Goal: Transaction & Acquisition: Book appointment/travel/reservation

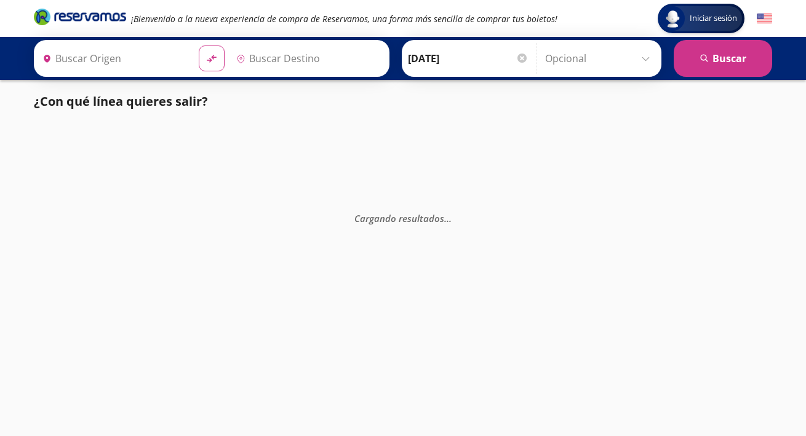
type input "Toluca, [GEOGRAPHIC_DATA]"
type input "[GEOGRAPHIC_DATA], [GEOGRAPHIC_DATA]"
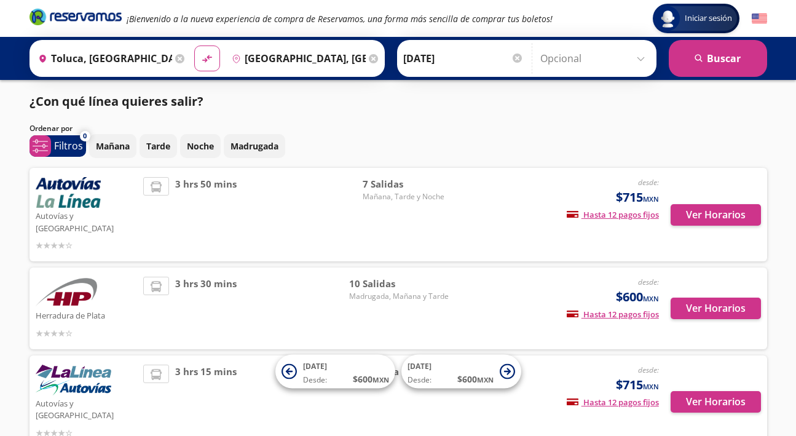
click at [370, 58] on icon at bounding box center [373, 58] width 9 height 9
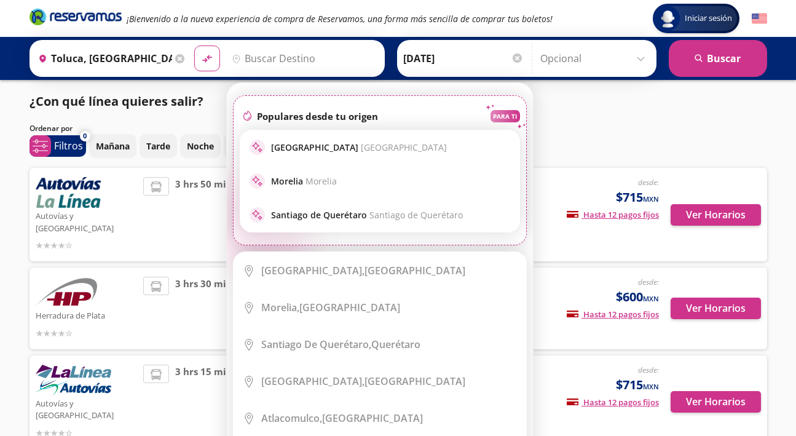
click at [314, 143] on p "Guadalajara [GEOGRAPHIC_DATA]" at bounding box center [359, 147] width 176 height 12
type input "[GEOGRAPHIC_DATA], [GEOGRAPHIC_DATA]"
click at [314, 143] on div "Mañana Tarde Noche Madrugada" at bounding box center [428, 146] width 678 height 24
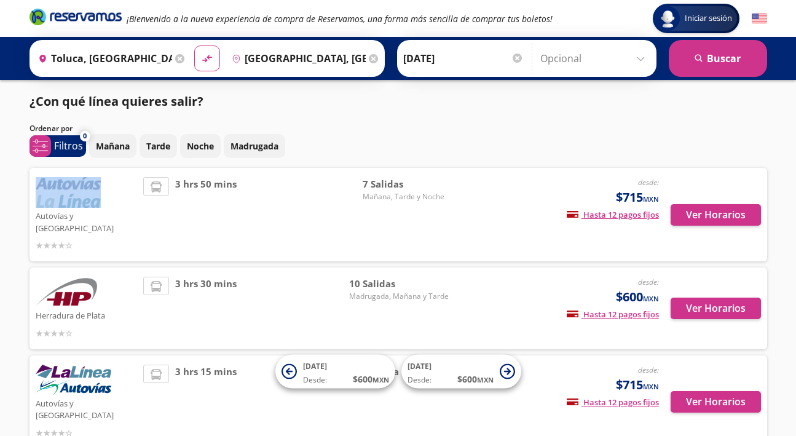
click at [687, 65] on button "search [GEOGRAPHIC_DATA]" at bounding box center [718, 58] width 98 height 37
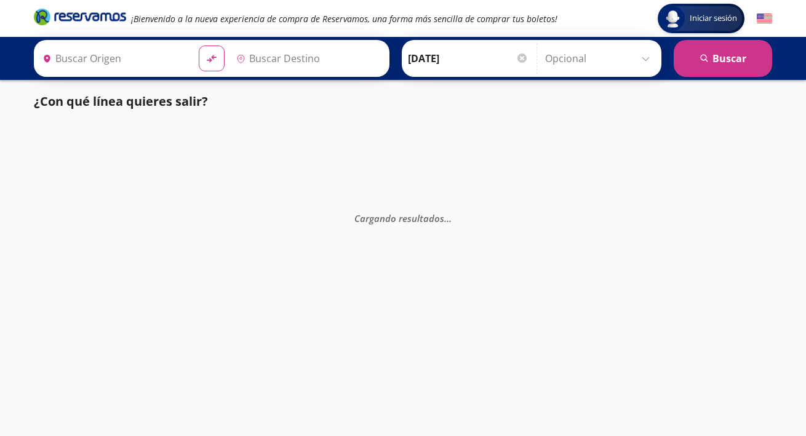
type input "[GEOGRAPHIC_DATA], [GEOGRAPHIC_DATA]"
type input "Toluca, [GEOGRAPHIC_DATA]"
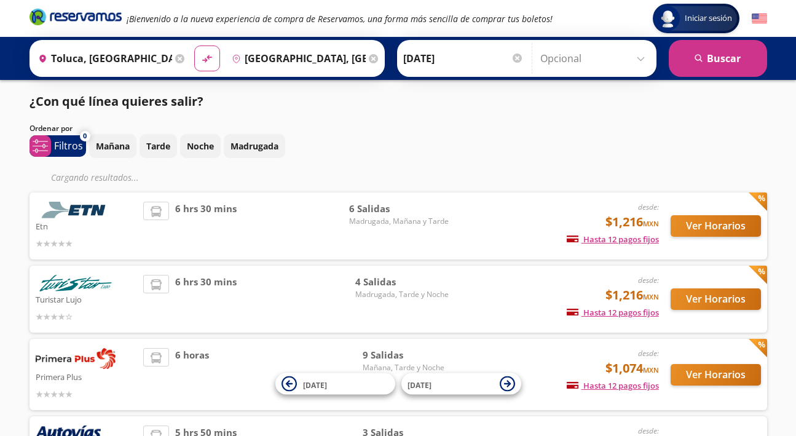
click at [372, 57] on icon at bounding box center [373, 58] width 9 height 9
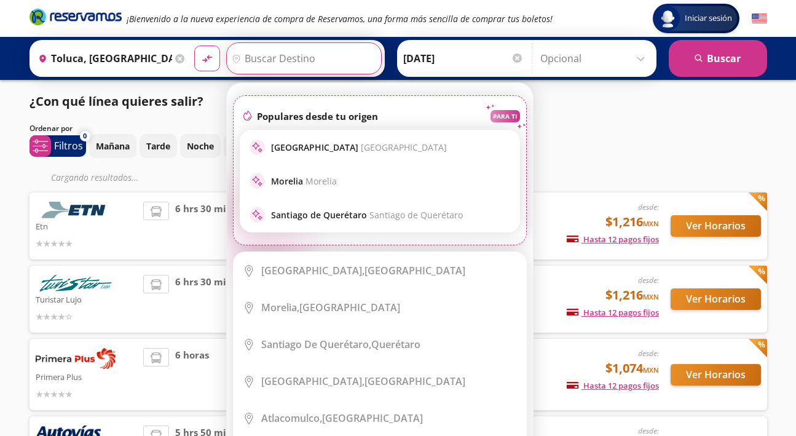
click at [327, 55] on input "Destino" at bounding box center [302, 58] width 151 height 31
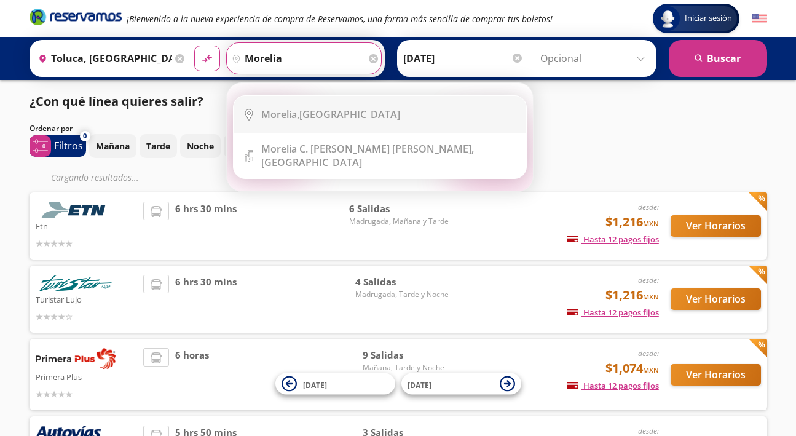
click at [321, 117] on div "[GEOGRAPHIC_DATA], [GEOGRAPHIC_DATA]" at bounding box center [330, 115] width 139 height 14
type input "[GEOGRAPHIC_DATA], [GEOGRAPHIC_DATA]"
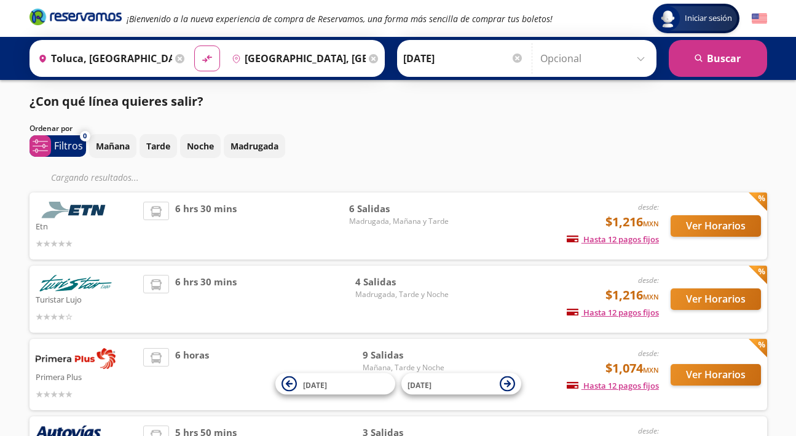
click at [701, 60] on icon "search" at bounding box center [699, 58] width 9 height 9
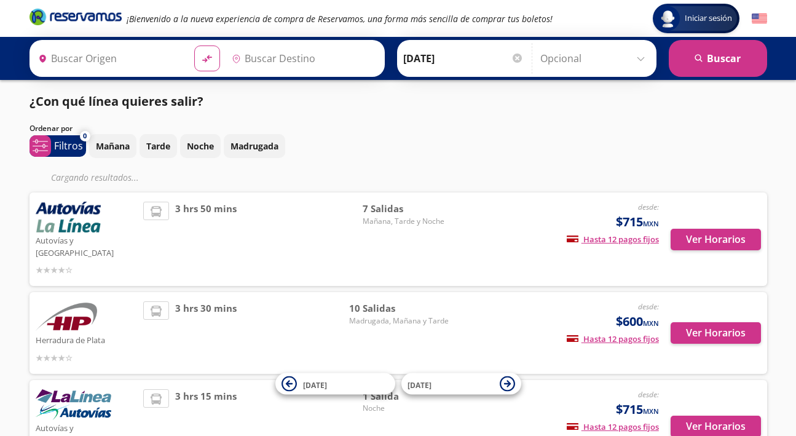
type input "Toluca, [GEOGRAPHIC_DATA]"
type input "[GEOGRAPHIC_DATA], [GEOGRAPHIC_DATA]"
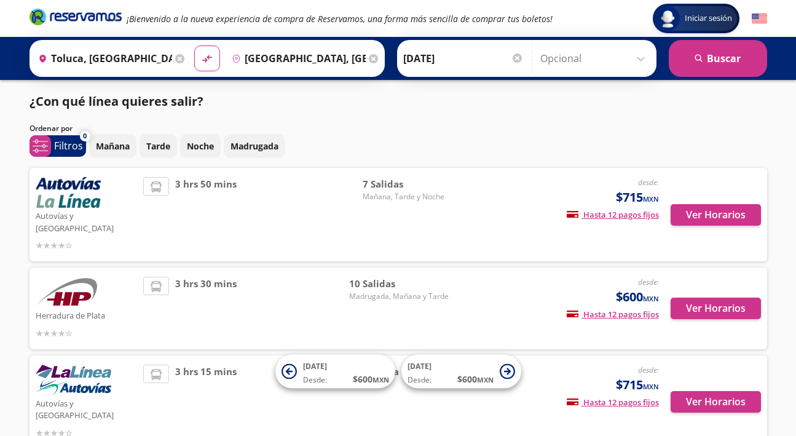
click at [369, 58] on icon at bounding box center [373, 58] width 9 height 9
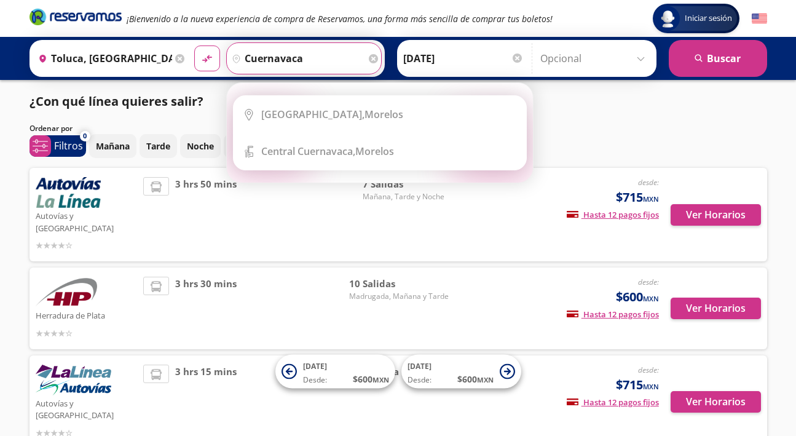
click at [194, 46] on button "material-symbols:compare-arrows-rounded" at bounding box center [207, 59] width 26 height 26
click at [329, 118] on div "[GEOGRAPHIC_DATA], [GEOGRAPHIC_DATA]" at bounding box center [332, 115] width 142 height 14
type input "[GEOGRAPHIC_DATA], [GEOGRAPHIC_DATA]"
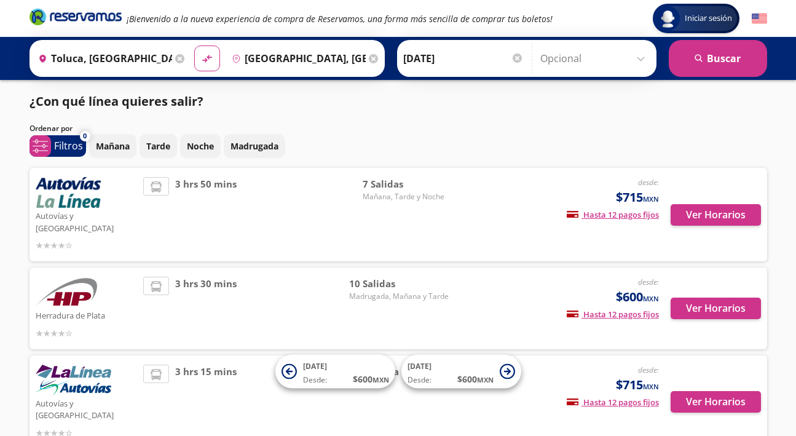
click at [738, 67] on button "search [GEOGRAPHIC_DATA]" at bounding box center [718, 58] width 98 height 37
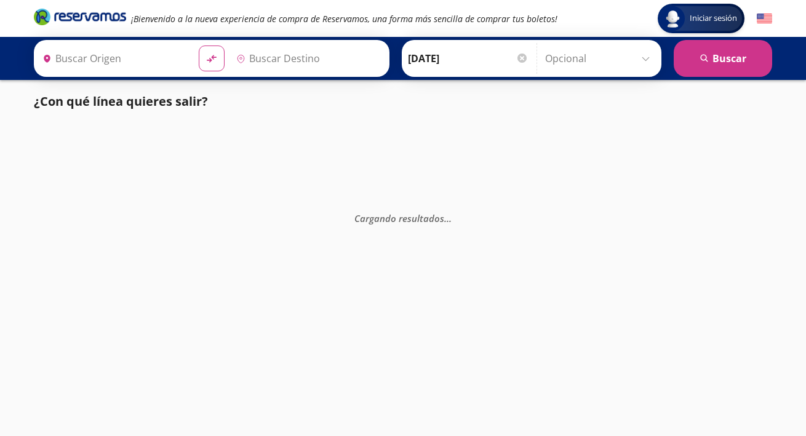
type input "[GEOGRAPHIC_DATA], [GEOGRAPHIC_DATA]"
type input "Toluca, [GEOGRAPHIC_DATA]"
